Goal: Information Seeking & Learning: Learn about a topic

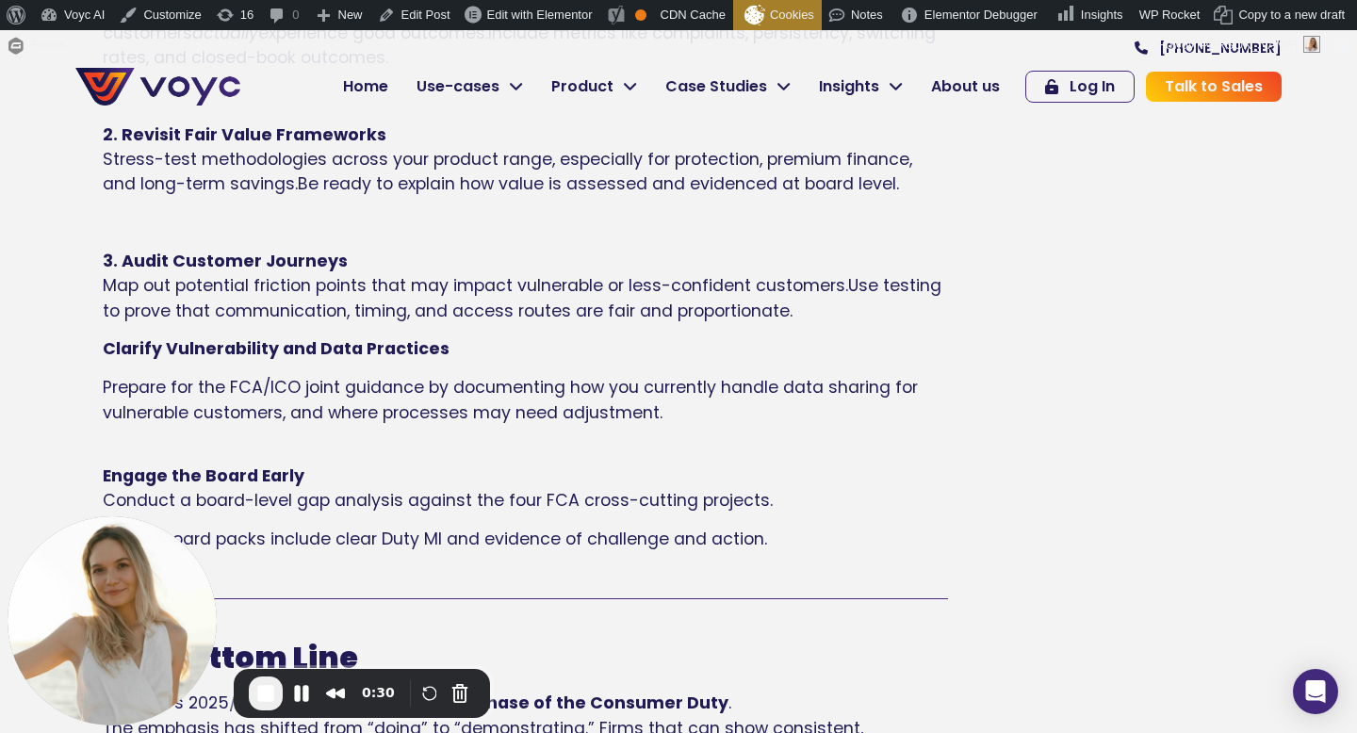
scroll to position [2102, 0]
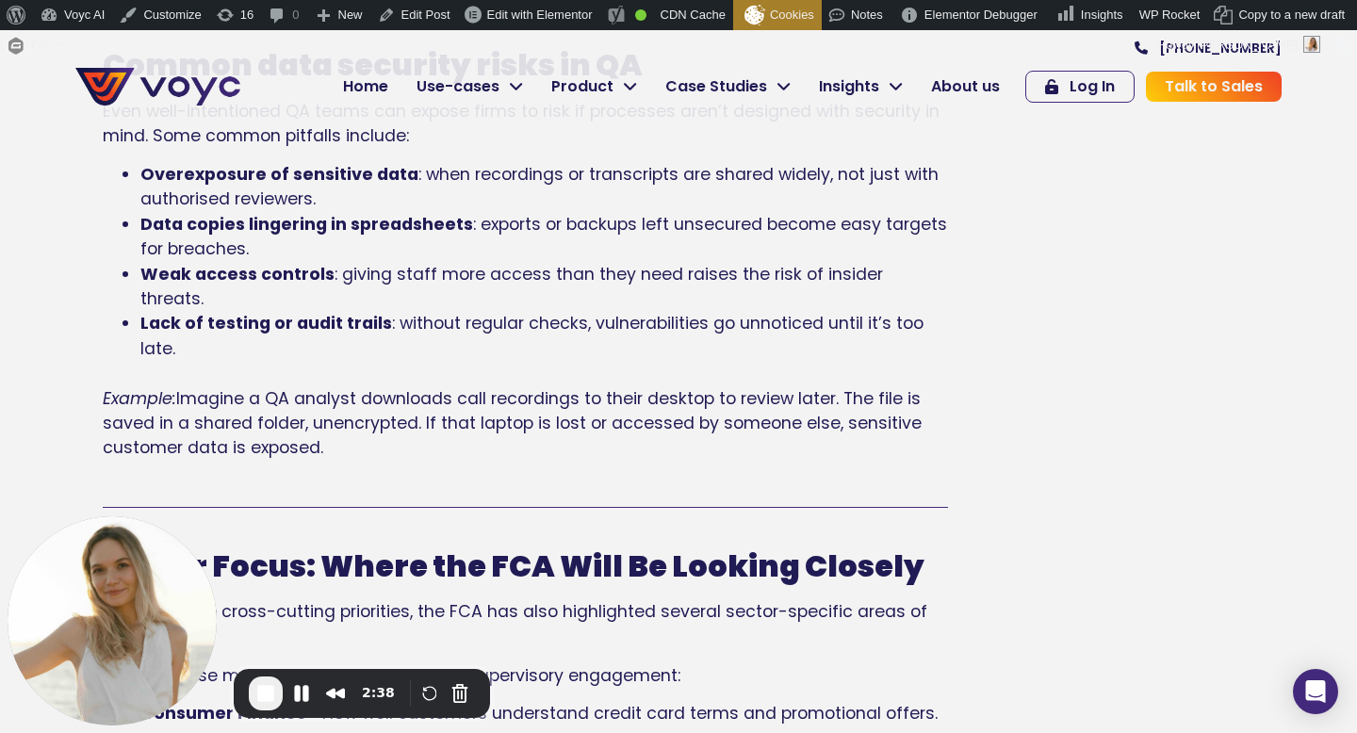
scroll to position [1510, 0]
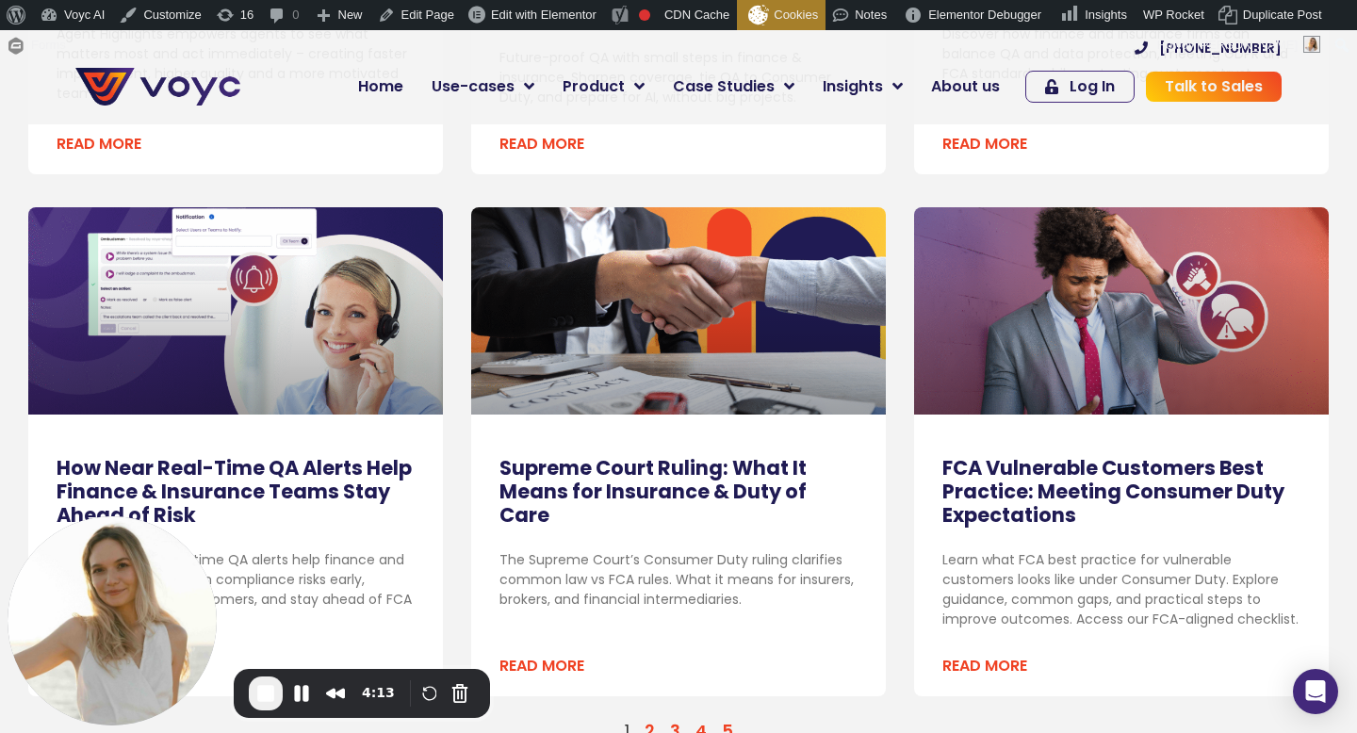
scroll to position [1870, 0]
